Goal: Task Accomplishment & Management: Complete application form

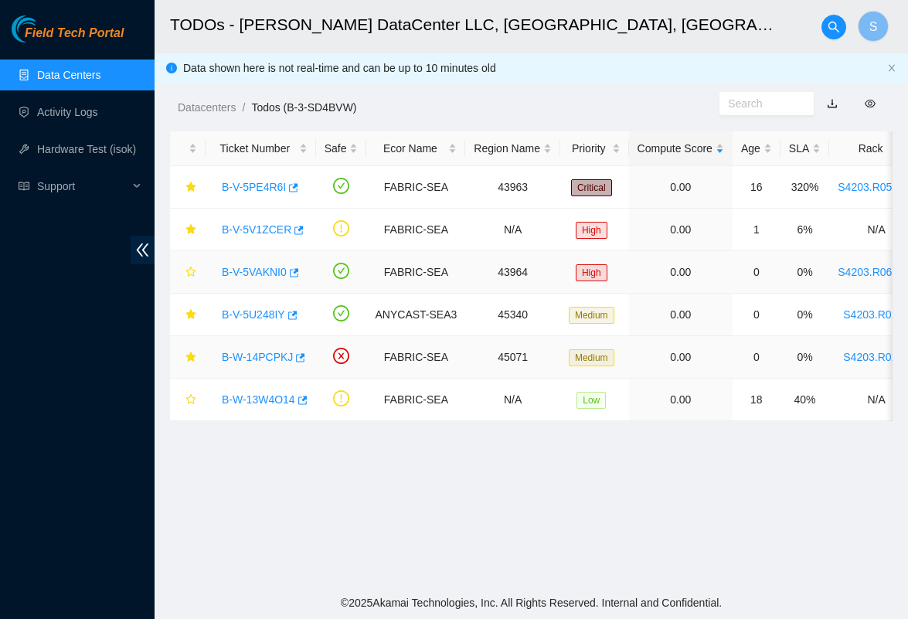
scroll to position [63, 0]
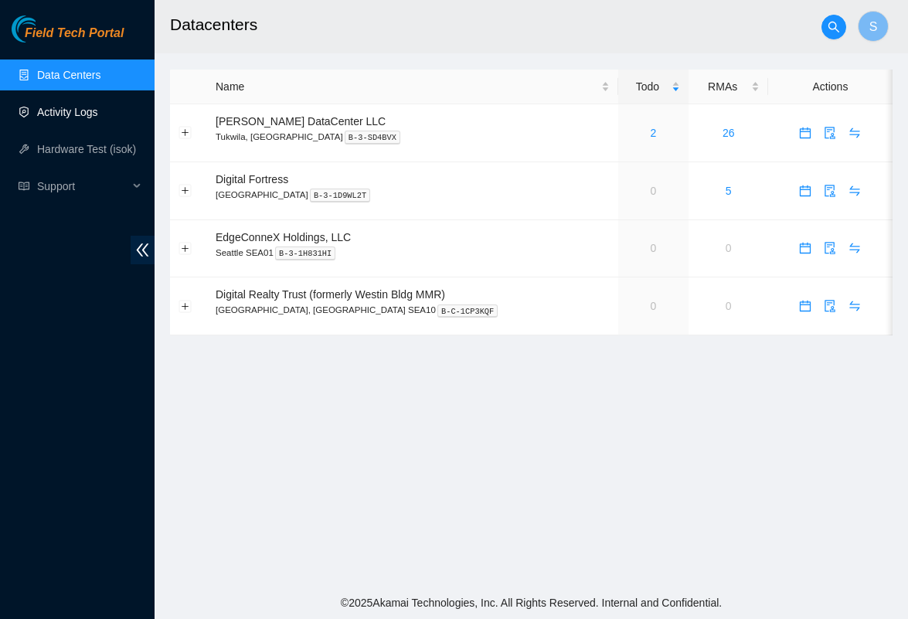
click at [78, 114] on link "Activity Logs" at bounding box center [67, 112] width 61 height 12
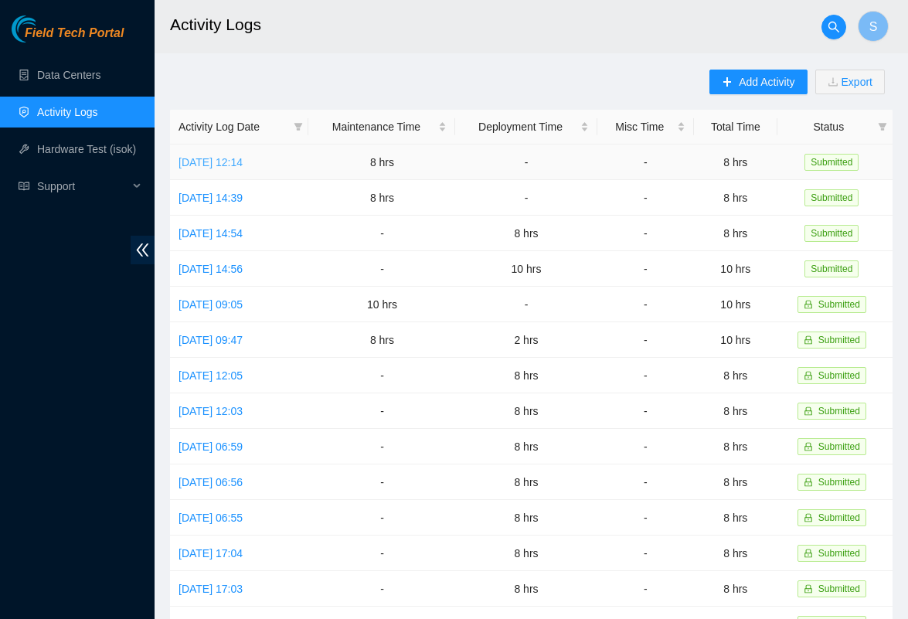
click at [243, 160] on link "[DATE] 12:14" at bounding box center [211, 162] width 64 height 12
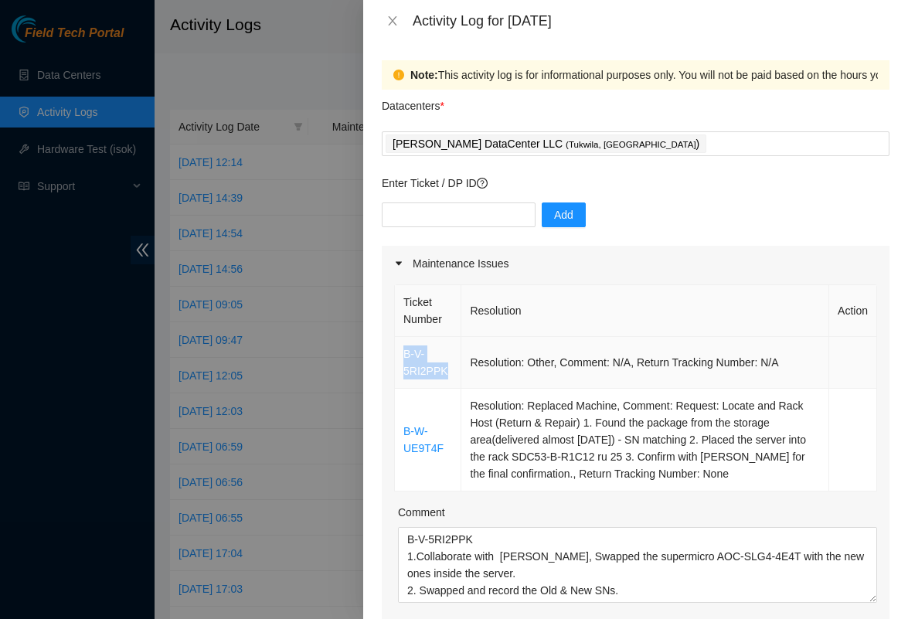
drag, startPoint x: 454, startPoint y: 375, endPoint x: 398, endPoint y: 349, distance: 61.9
click at [398, 349] on td "B-V-5RI2PPK" at bounding box center [428, 363] width 66 height 52
copy link "B-V-5RI2PPK"
click at [397, 18] on icon "close" at bounding box center [392, 21] width 12 height 12
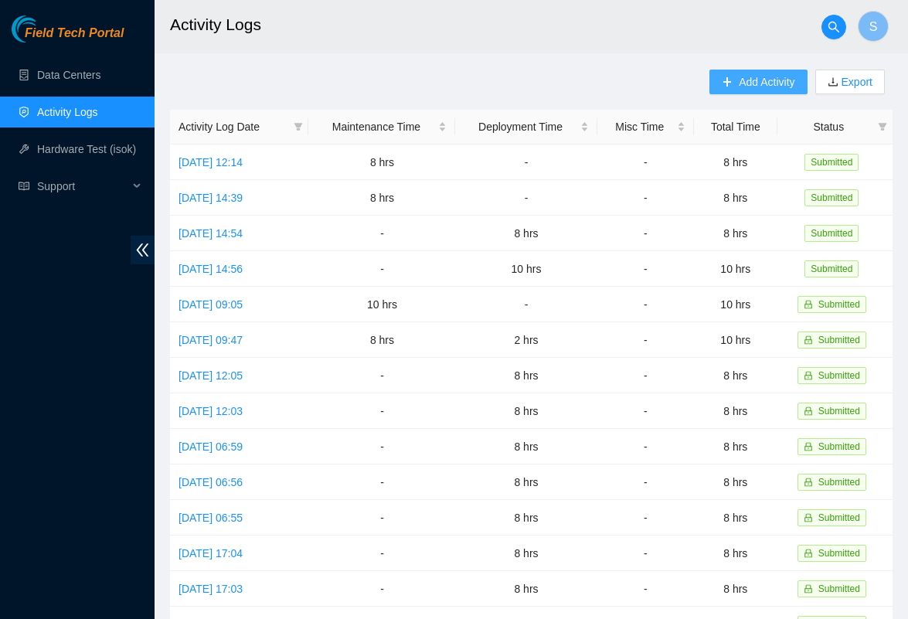
click at [770, 89] on span "Add Activity" at bounding box center [767, 81] width 56 height 17
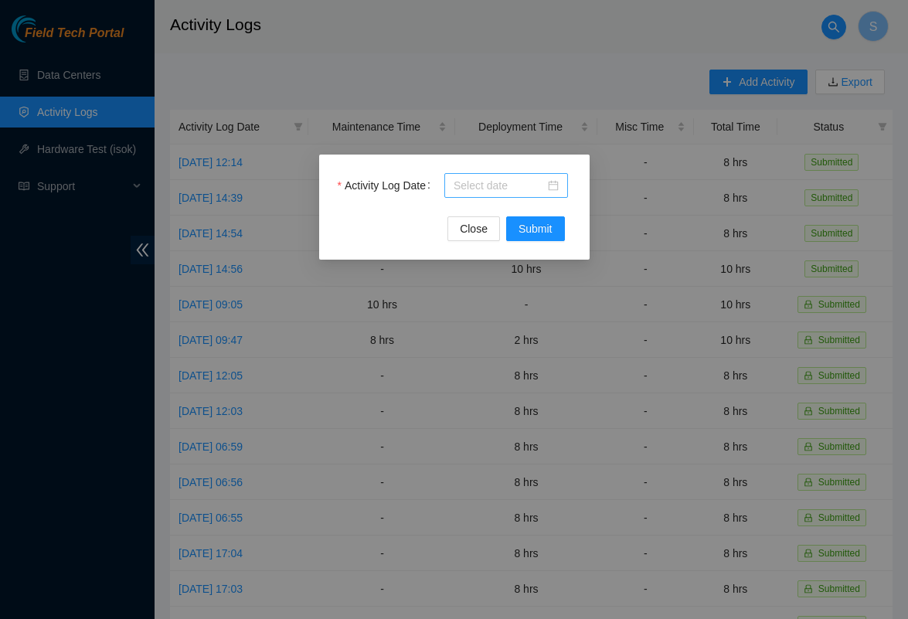
click at [509, 182] on input "Activity Log Date" at bounding box center [499, 185] width 91 height 17
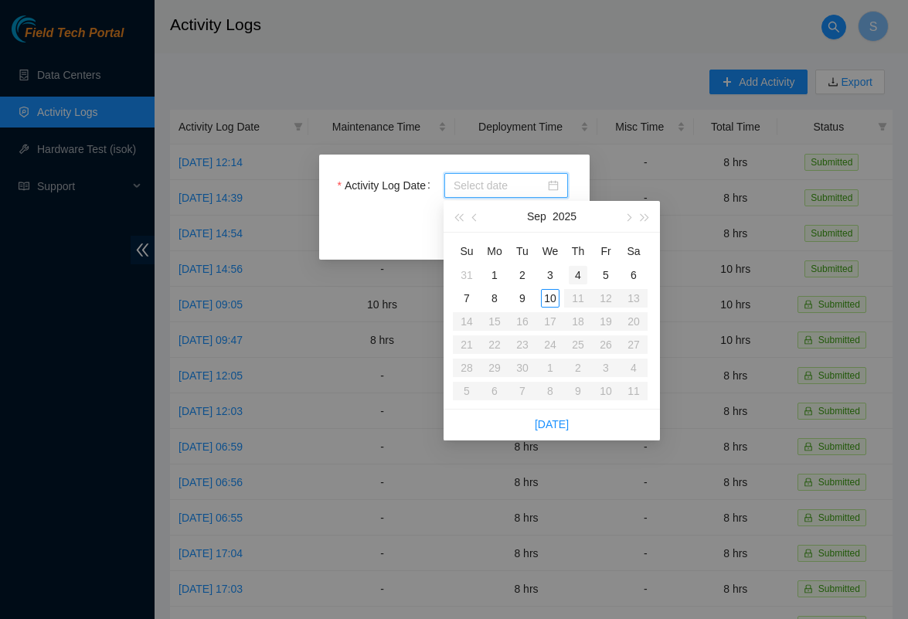
type input "[DATE]"
click at [551, 299] on div "10" at bounding box center [550, 298] width 19 height 19
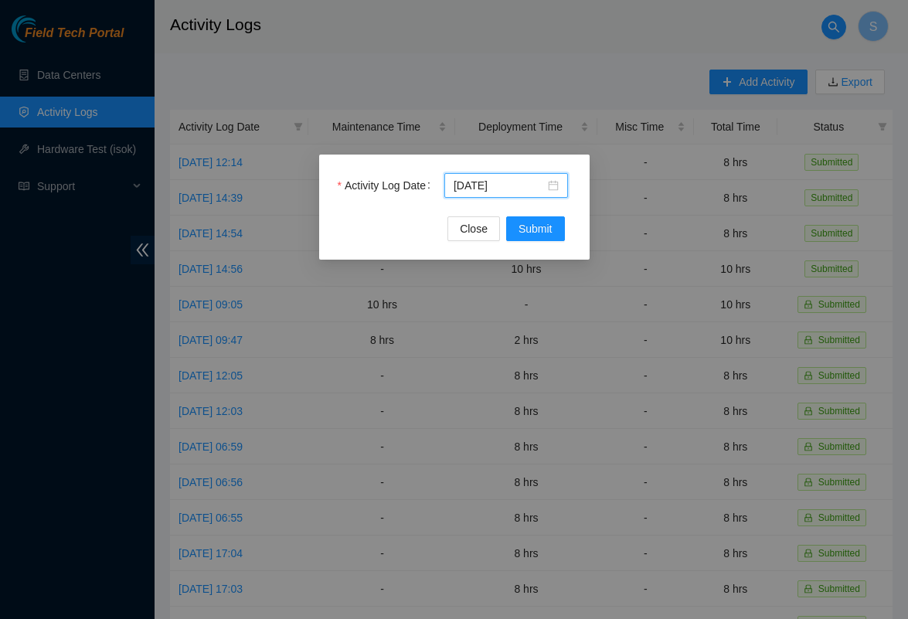
click at [546, 242] on div "Activity Log Date [DATE] Close Submit" at bounding box center [454, 207] width 271 height 105
click at [546, 233] on span "Submit" at bounding box center [536, 228] width 34 height 17
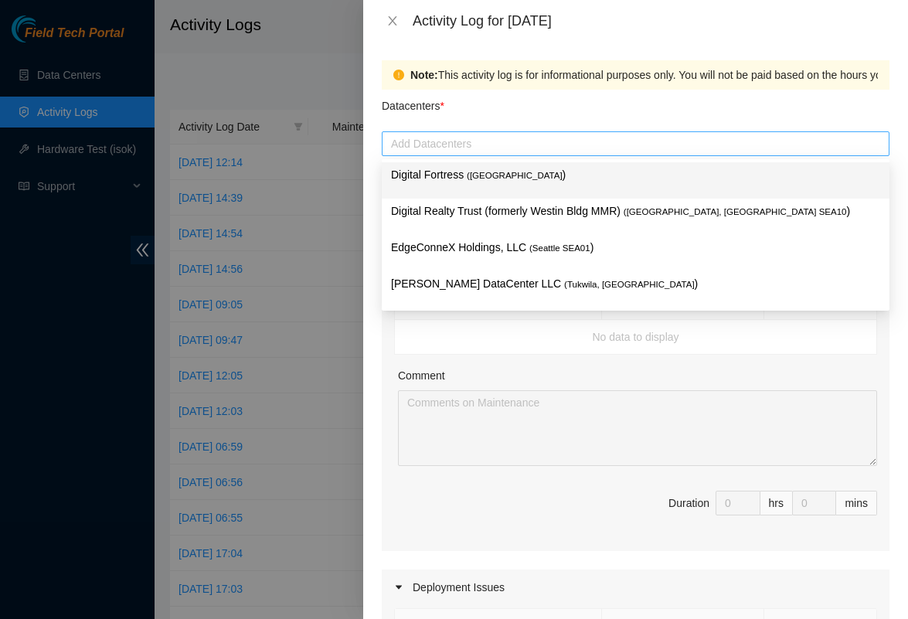
click at [501, 137] on div at bounding box center [636, 143] width 500 height 19
paste input "B-V-5RI2PPK"
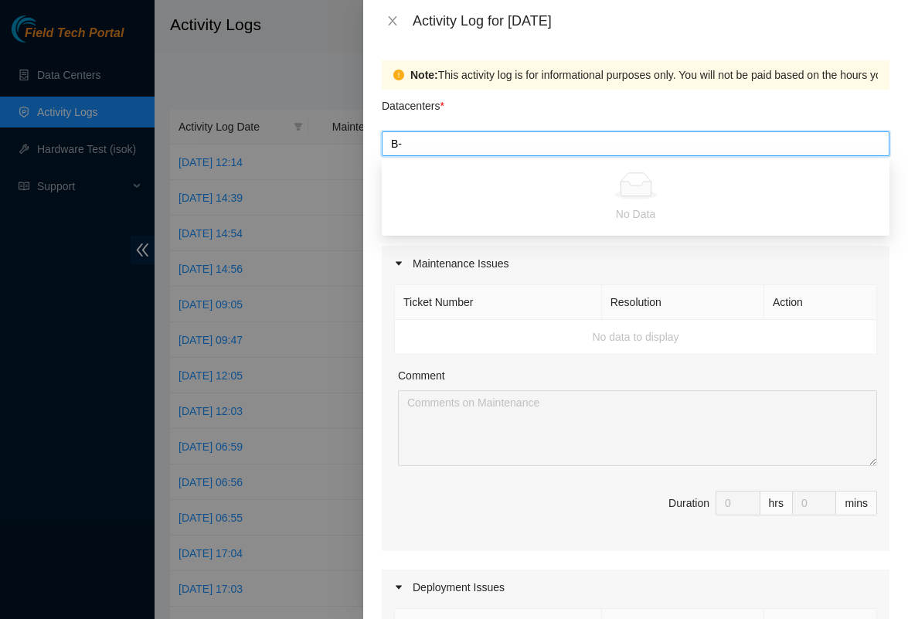
type input "B"
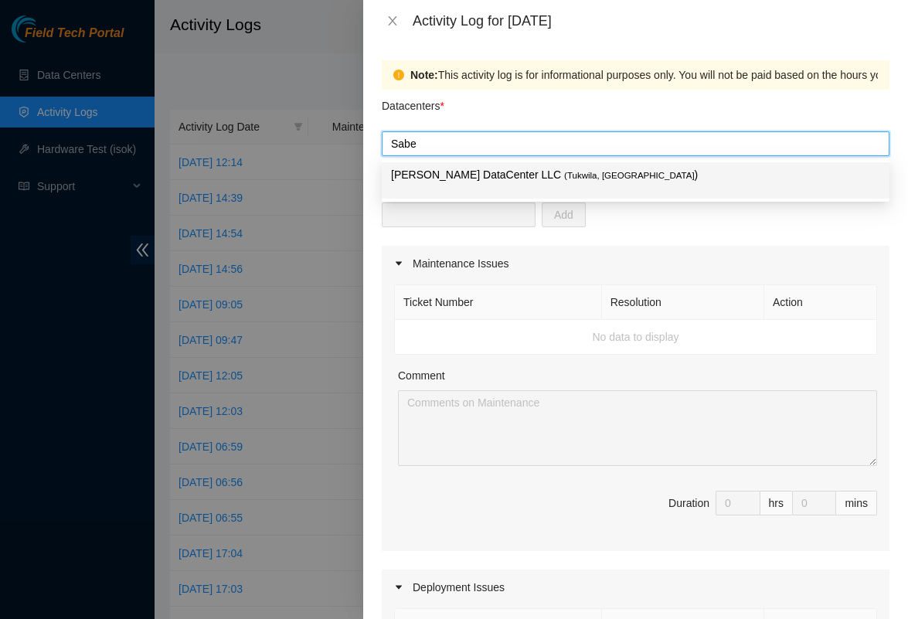
type input "[PERSON_NAME]"
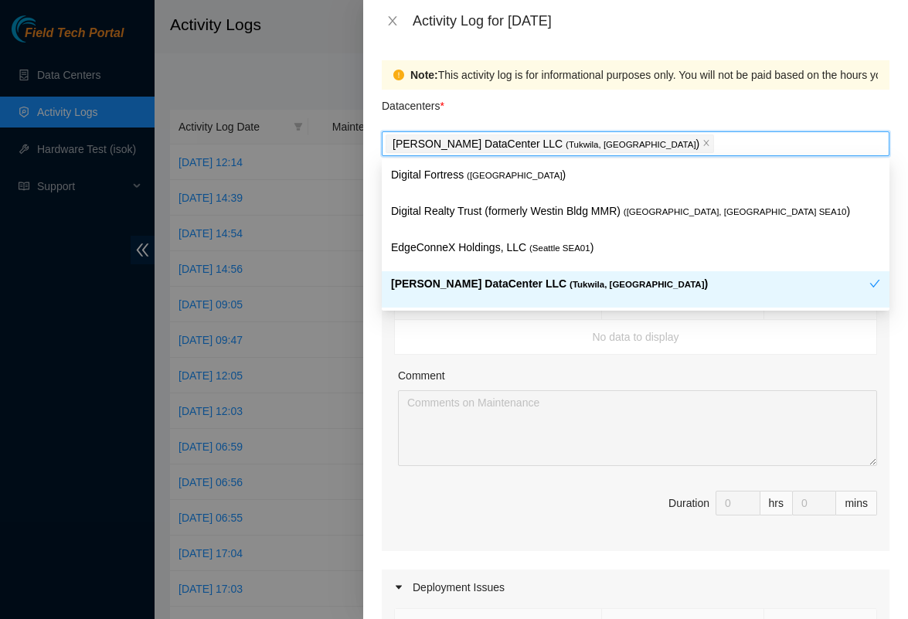
click at [533, 289] on p "[PERSON_NAME] DataCenter LLC ( [GEOGRAPHIC_DATA], [GEOGRAPHIC_DATA] )" at bounding box center [630, 284] width 478 height 18
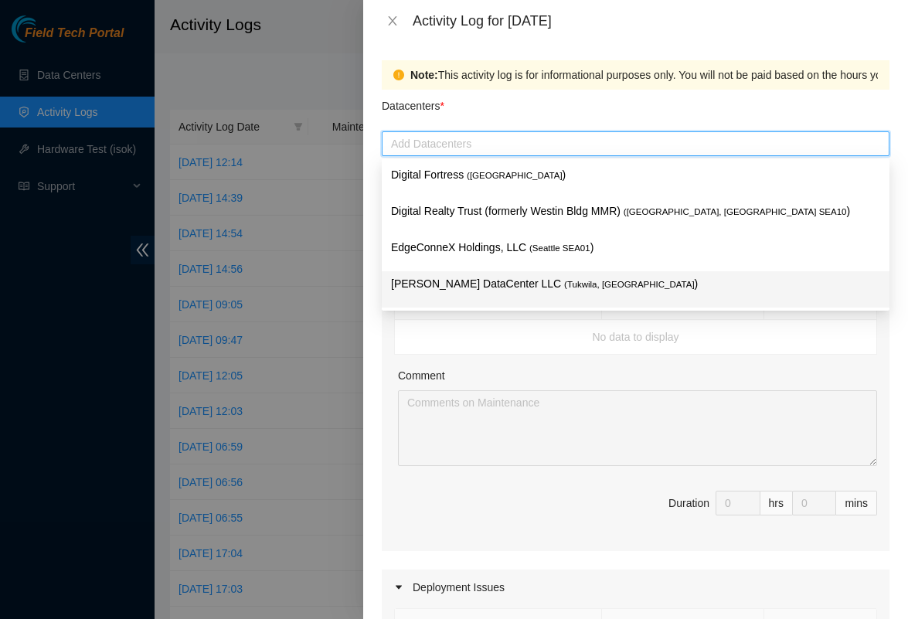
click at [465, 298] on div "[PERSON_NAME] DataCenter LLC ( [GEOGRAPHIC_DATA], [GEOGRAPHIC_DATA] )" at bounding box center [635, 289] width 489 height 29
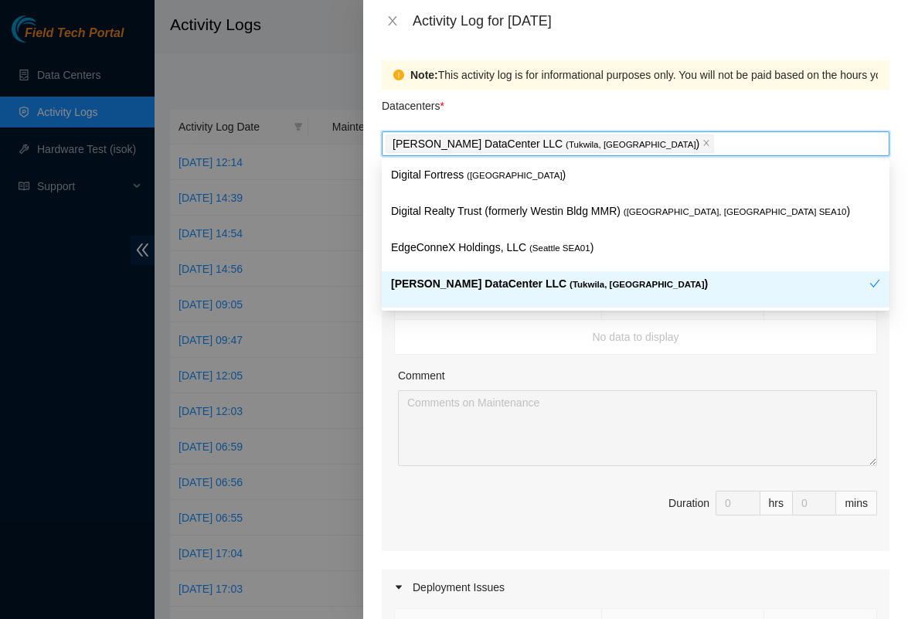
click at [468, 366] on div "Ticket Number Resolution Action No data to display Comment Duration 0 hrs 0 mins" at bounding box center [636, 416] width 508 height 270
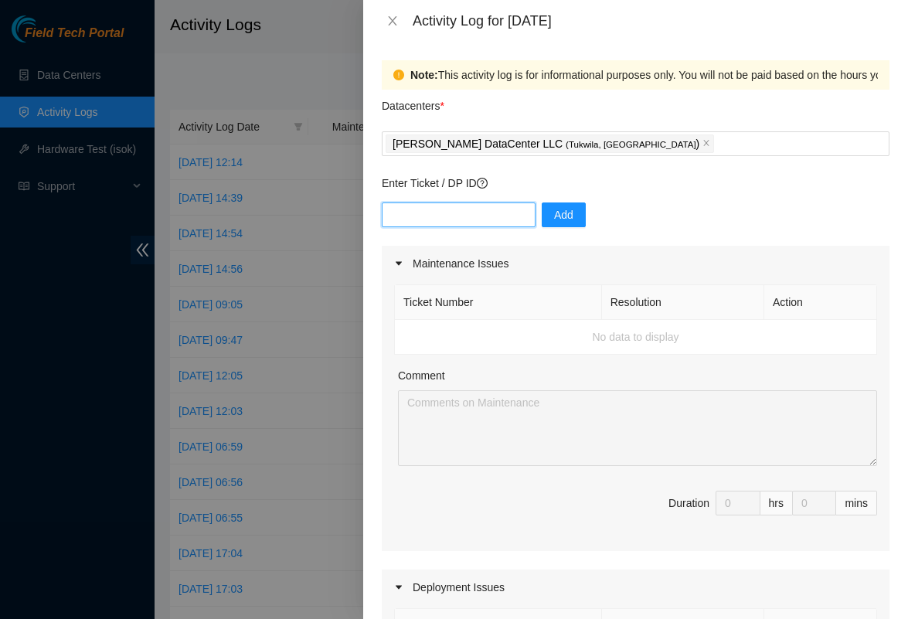
click at [468, 221] on input "text" at bounding box center [459, 215] width 154 height 25
paste input "B-V-5RI2PPK"
type input "B-V-5RI2PPK"
click at [561, 209] on span "Add" at bounding box center [563, 214] width 19 height 17
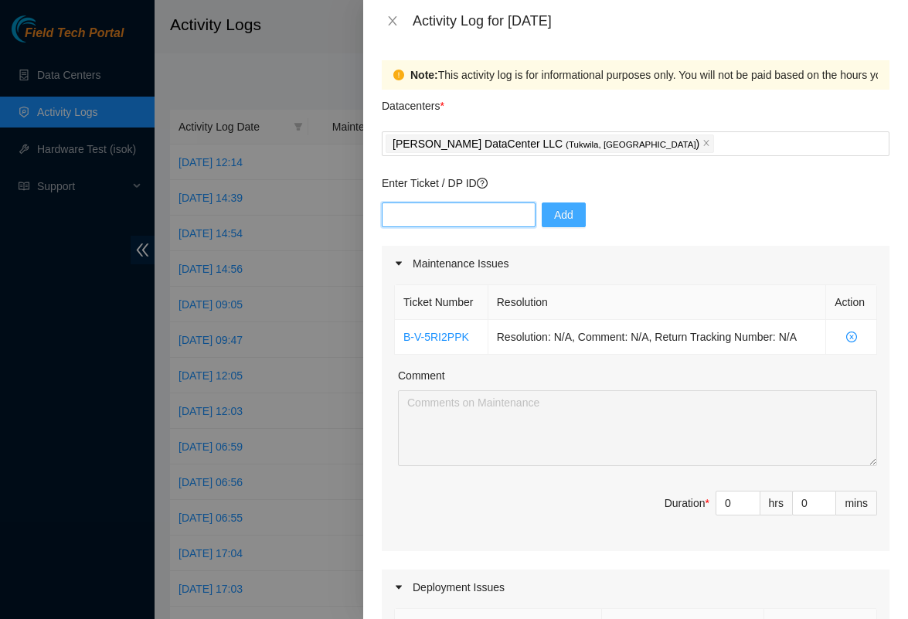
click at [440, 212] on input "text" at bounding box center [459, 215] width 154 height 25
type input "DP85242"
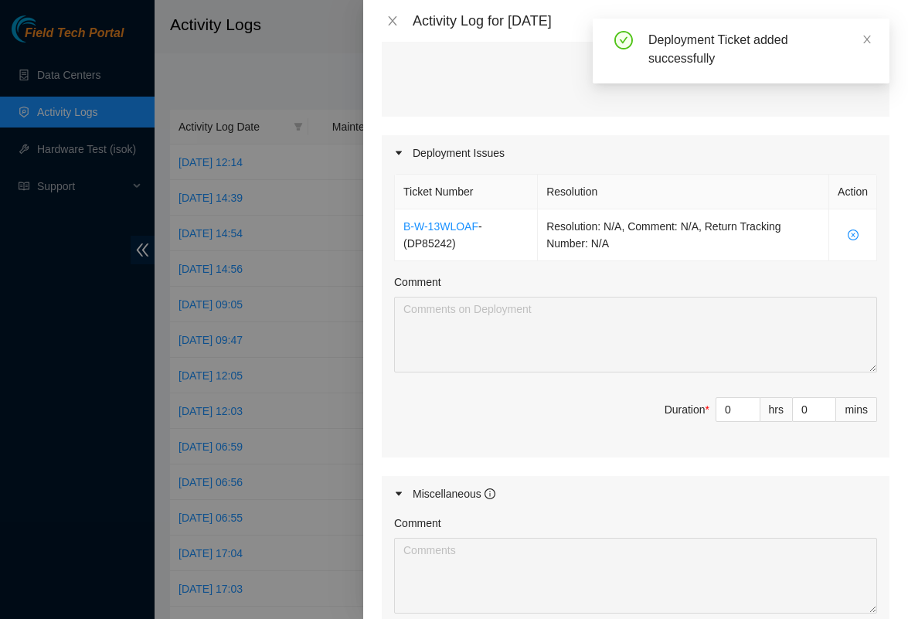
scroll to position [414, 0]
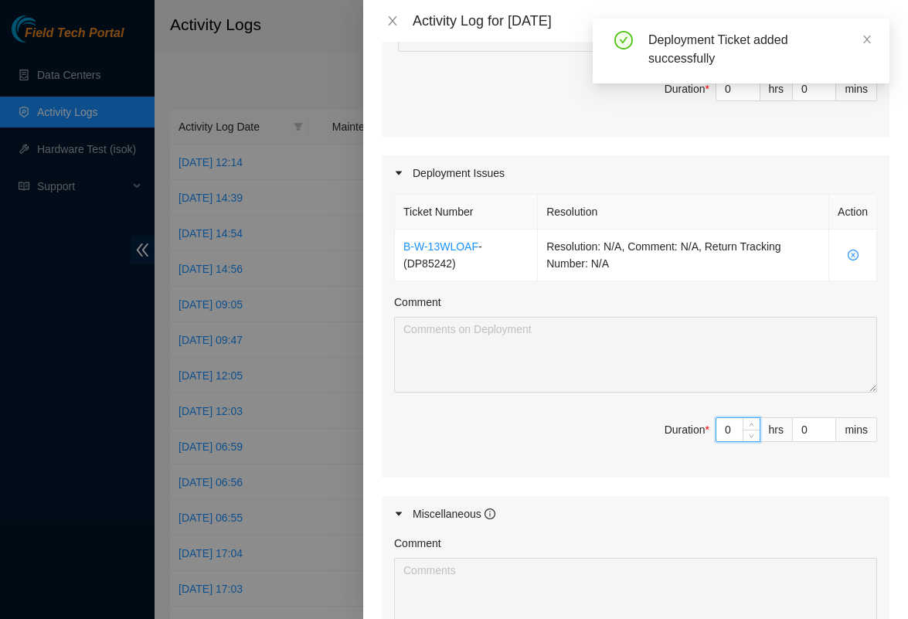
click at [732, 427] on input "0" at bounding box center [738, 429] width 43 height 23
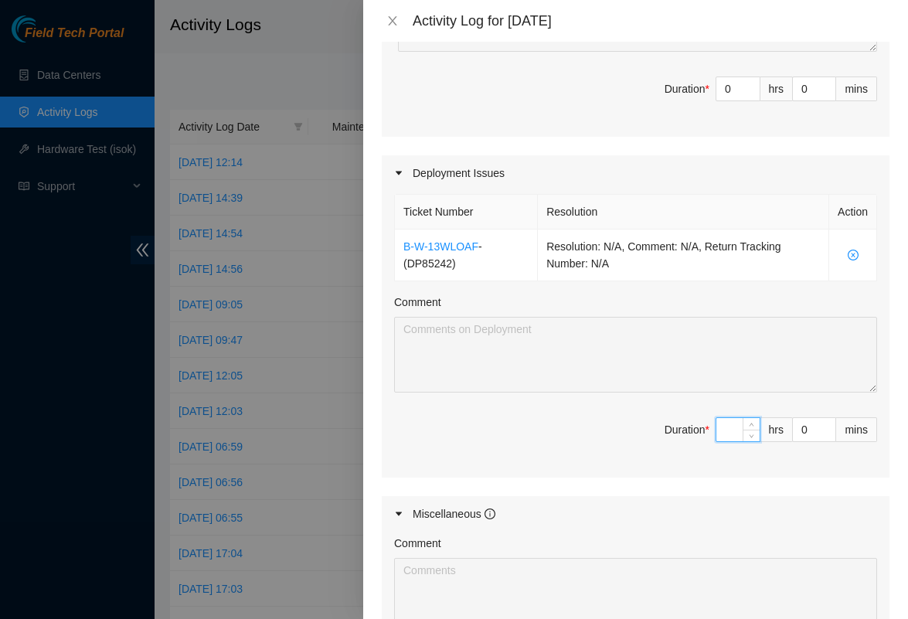
type input "8"
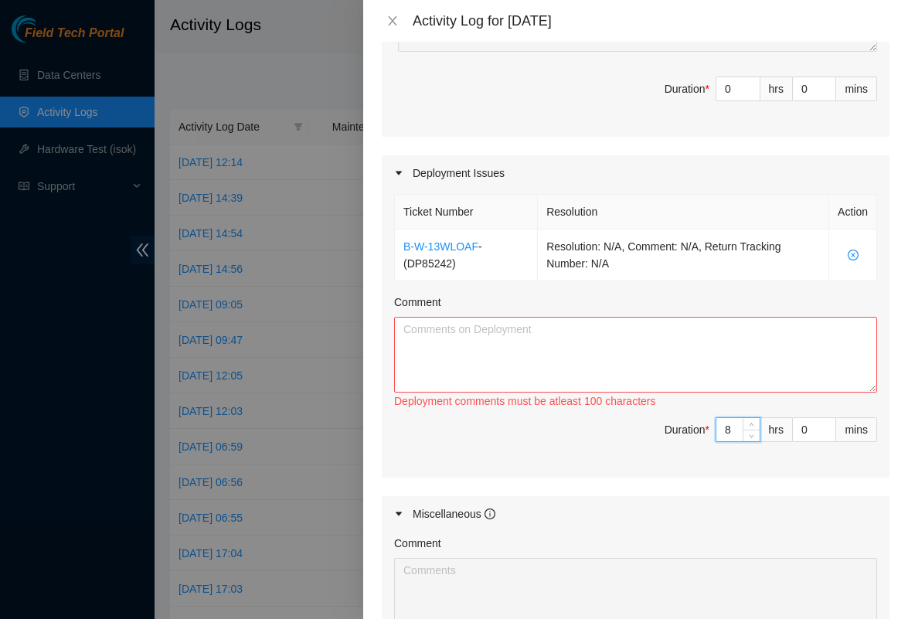
type input "0"
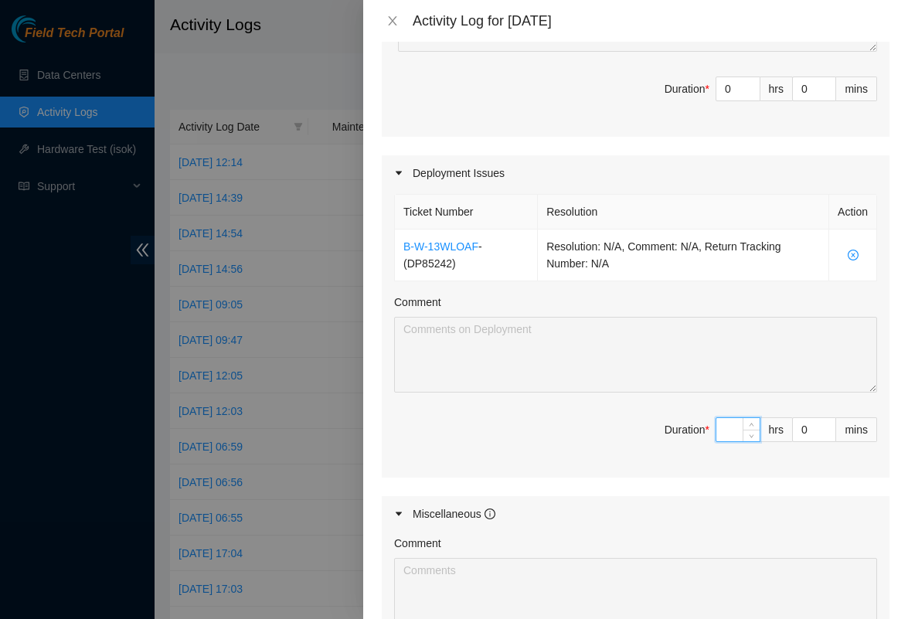
type input "2"
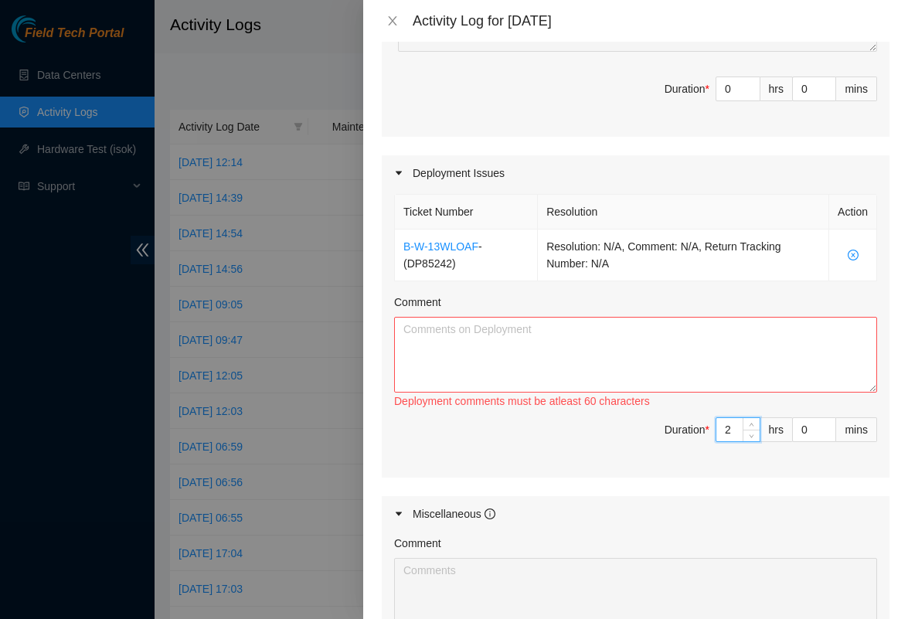
type input "0"
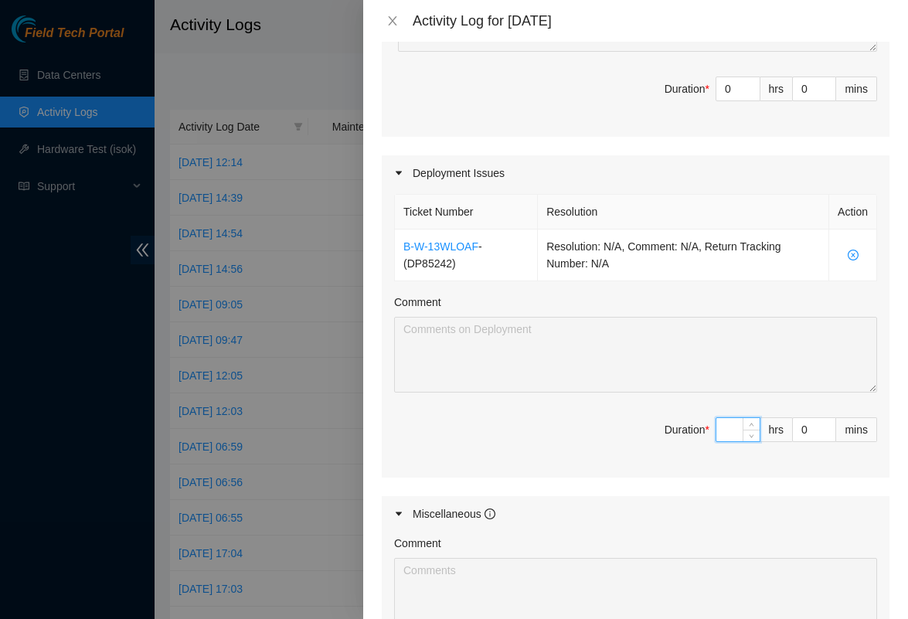
type input "2"
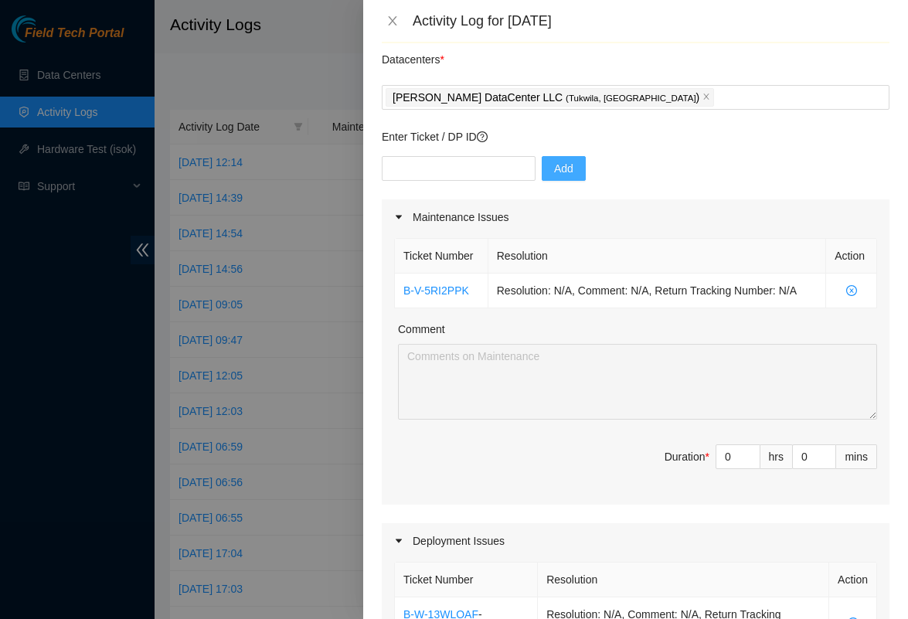
scroll to position [15, 0]
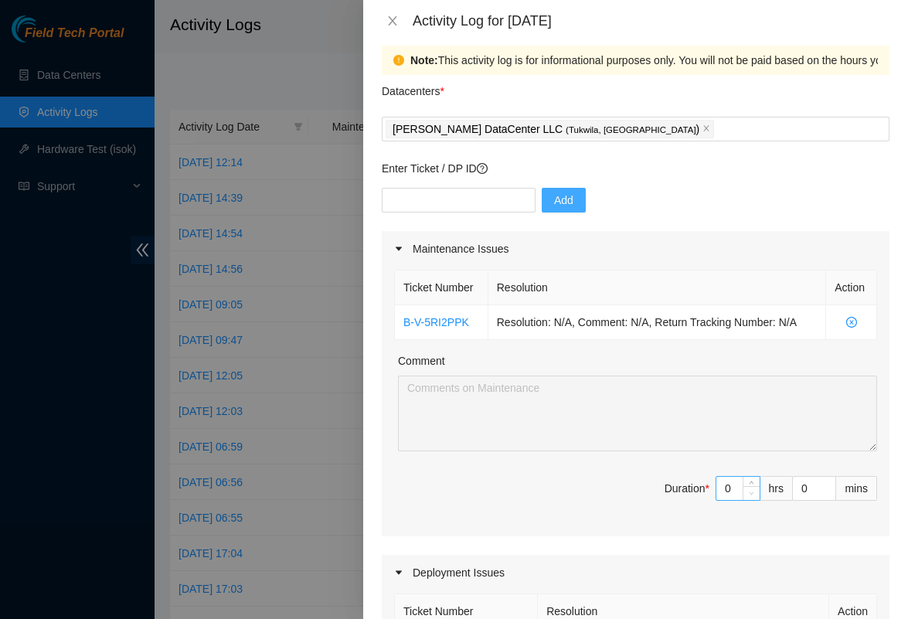
click at [743, 488] on span "Decrease Value" at bounding box center [751, 493] width 17 height 14
type input "2"
click at [736, 492] on input "0" at bounding box center [738, 488] width 43 height 23
type input "6"
type input "8"
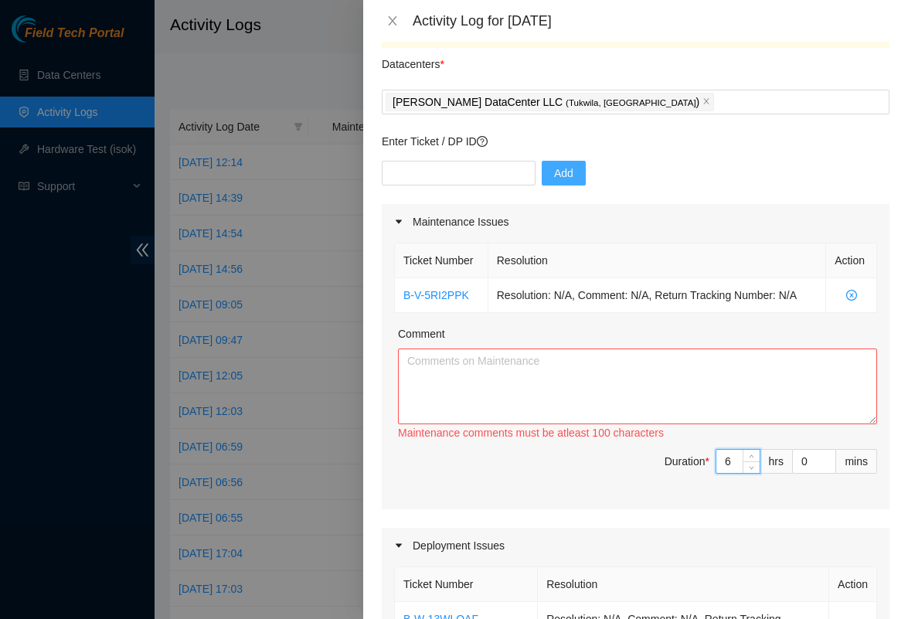
scroll to position [39, 0]
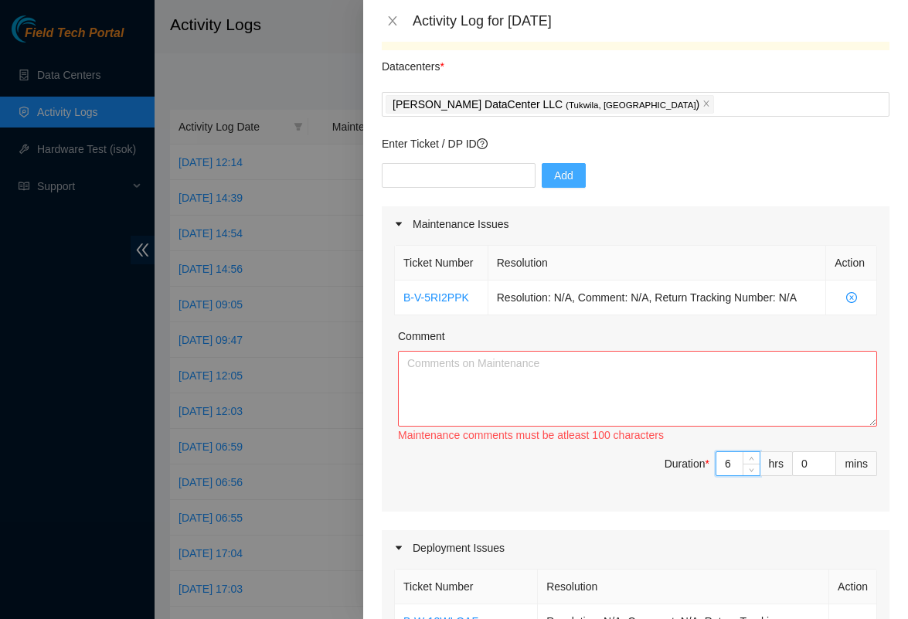
type input "6"
click at [618, 420] on textarea "Comment" at bounding box center [637, 389] width 479 height 76
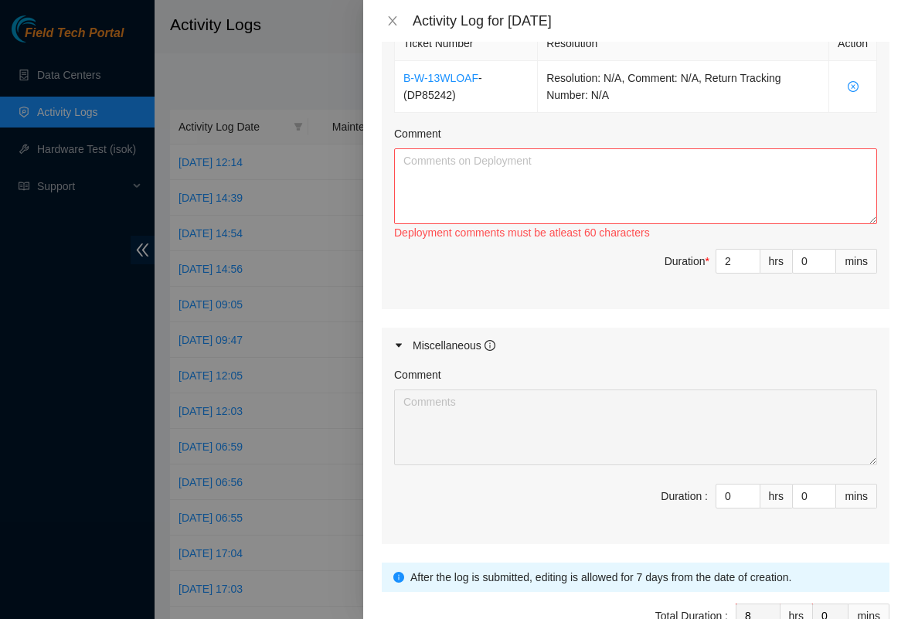
scroll to position [585, 0]
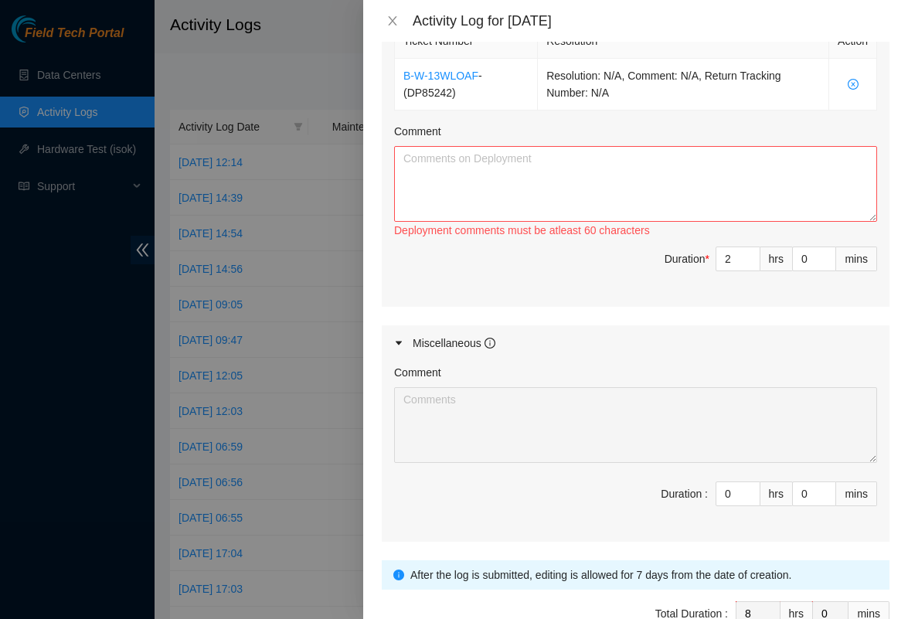
type textarea "1. Swapping 7 retimer cards.(About 45min downtime for NIE setting up the server…"
click at [506, 180] on textarea "Comment" at bounding box center [635, 184] width 483 height 76
type textarea "1"
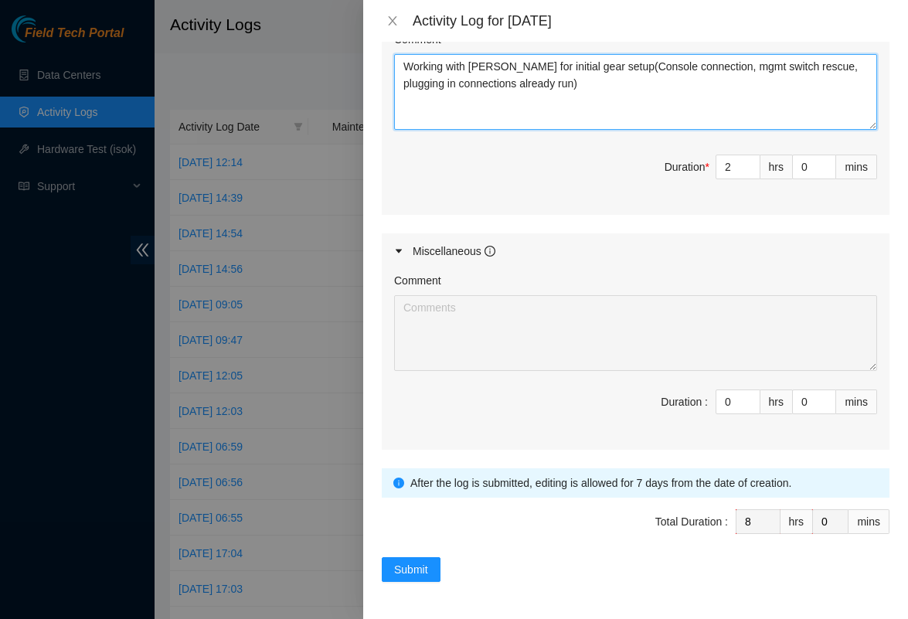
scroll to position [677, 0]
type textarea "Working with [PERSON_NAME] for initial gear setup(Console connection, mgmt swit…"
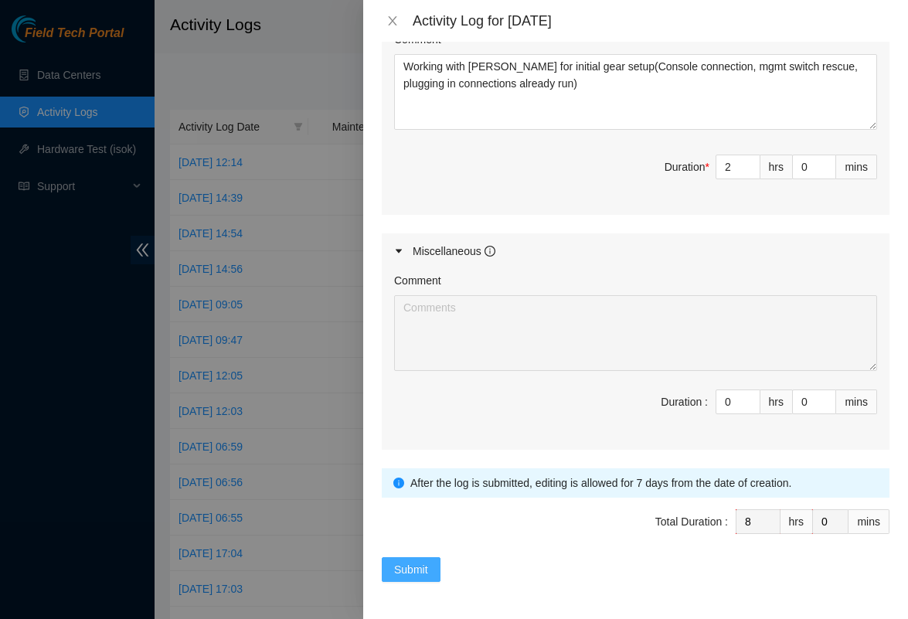
click at [410, 565] on span "Submit" at bounding box center [411, 569] width 34 height 17
